Goal: Transaction & Acquisition: Purchase product/service

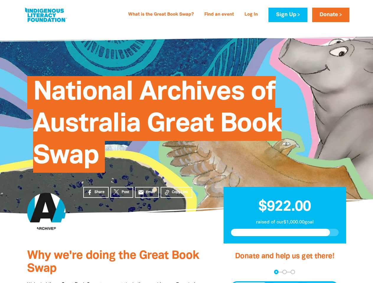
click at [186, 142] on span "National Archives of Australia Great Book Swap" at bounding box center [157, 127] width 248 height 92
click at [176, 193] on span "Copy Link" at bounding box center [180, 192] width 16 height 5
click at [239, 273] on div "arrow_back Back Step 1 Step 2 Step 3" at bounding box center [285, 272] width 108 height 4
click at [276, 272] on div "Navigate to step 1 of 3 to enter your donation amount" at bounding box center [276, 272] width 1 height 1
click at [250, 283] on span "Donation frequency" at bounding box center [250, 288] width 37 height 11
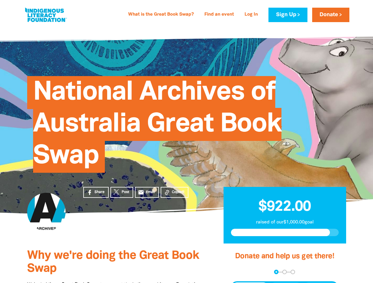
click at [286, 283] on button "Weekly" at bounding box center [286, 288] width 32 height 11
click at [320, 283] on button "Monthly" at bounding box center [320, 288] width 34 height 11
